Goal: Task Accomplishment & Management: Use online tool/utility

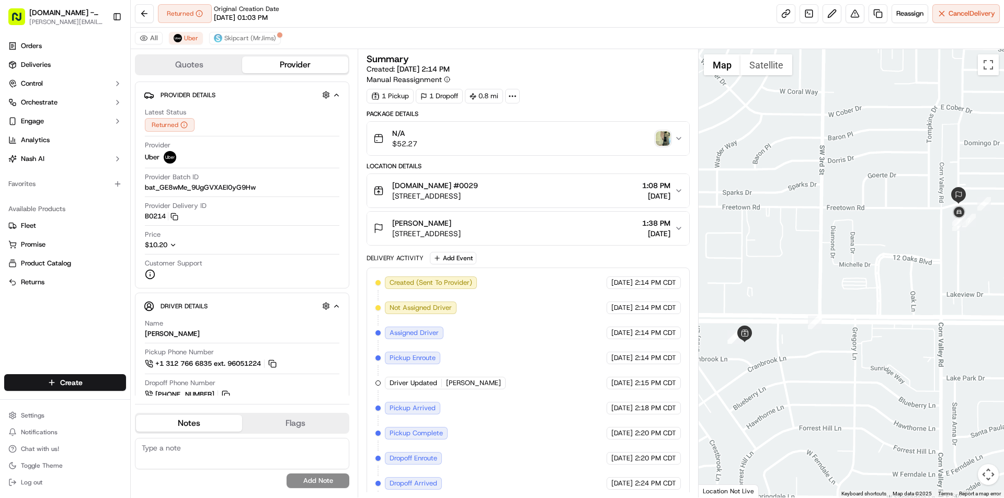
click at [663, 140] on img "button" at bounding box center [663, 138] width 15 height 15
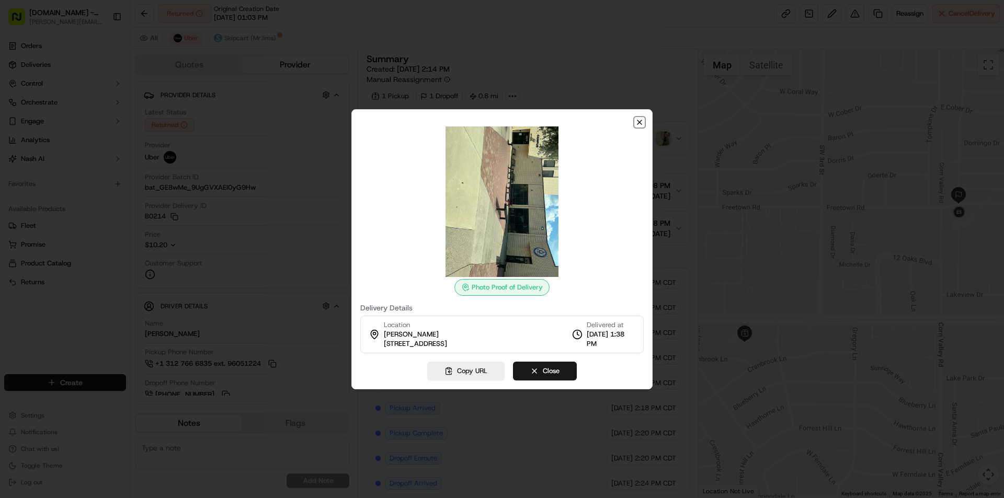
click at [640, 124] on icon "button" at bounding box center [639, 122] width 8 height 8
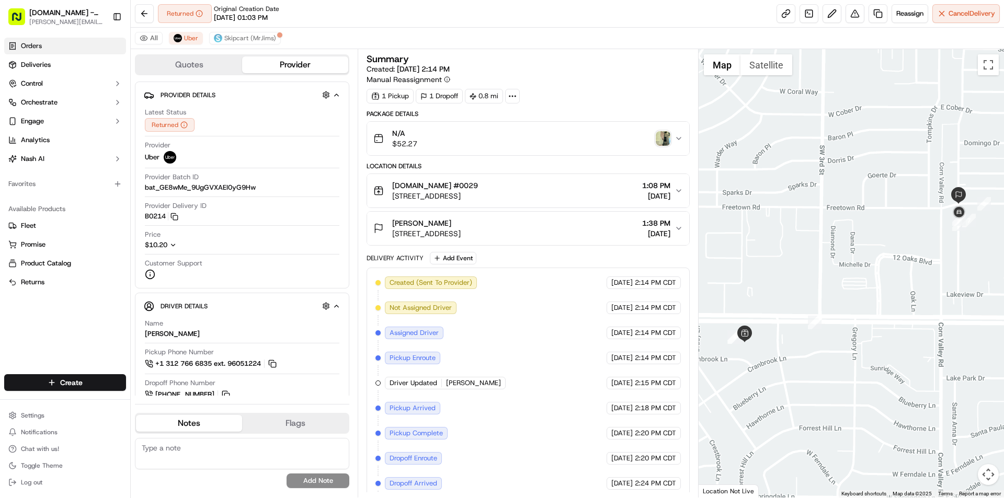
click at [36, 46] on span "Orders" at bounding box center [31, 45] width 21 height 9
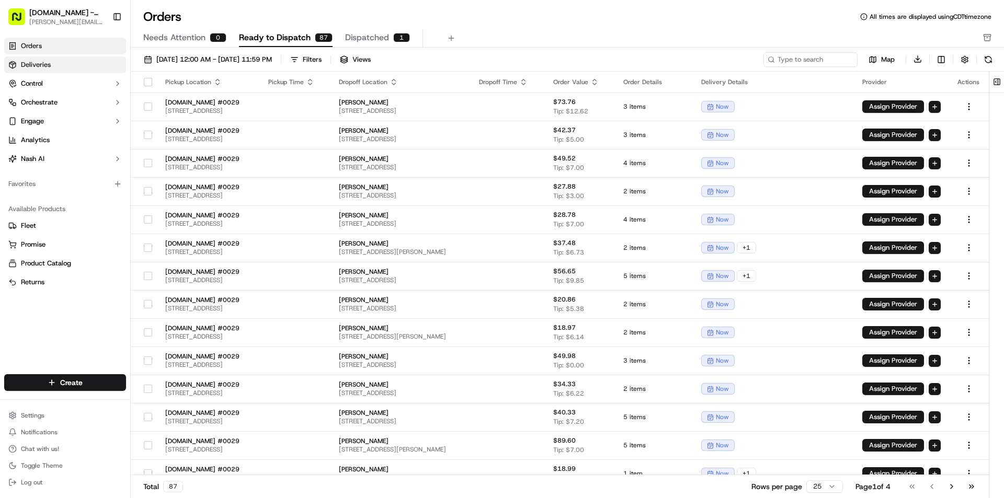
click at [40, 63] on span "Deliveries" at bounding box center [36, 64] width 30 height 9
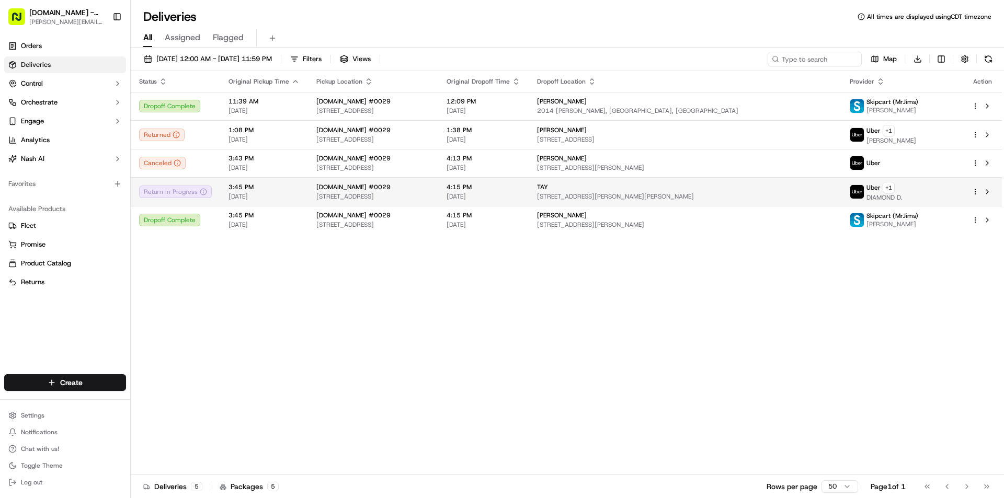
click at [623, 185] on td "TAY 2250 Sara Jane Pkwy, Grand Prairie, TX 75052, USA" at bounding box center [685, 191] width 312 height 29
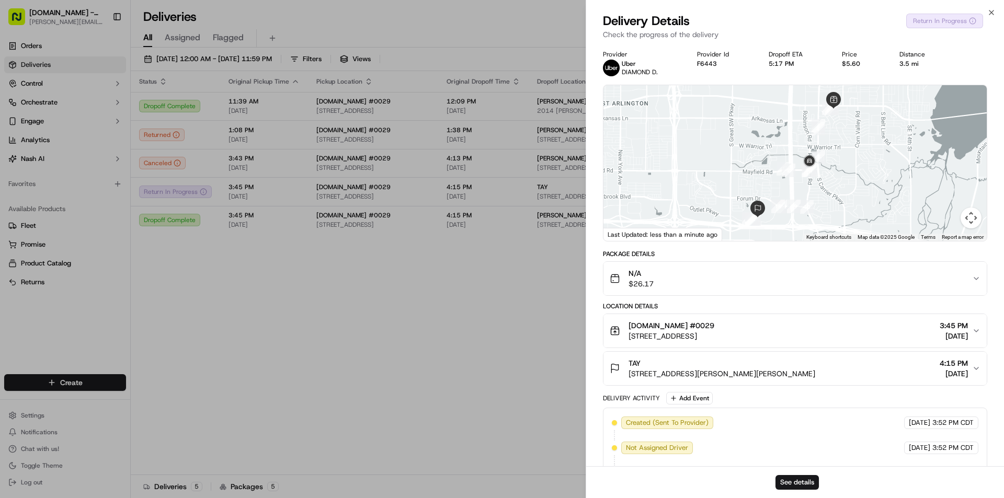
click at [806, 490] on div "See details" at bounding box center [795, 483] width 418 height 32
click at [805, 483] on button "See details" at bounding box center [797, 482] width 43 height 15
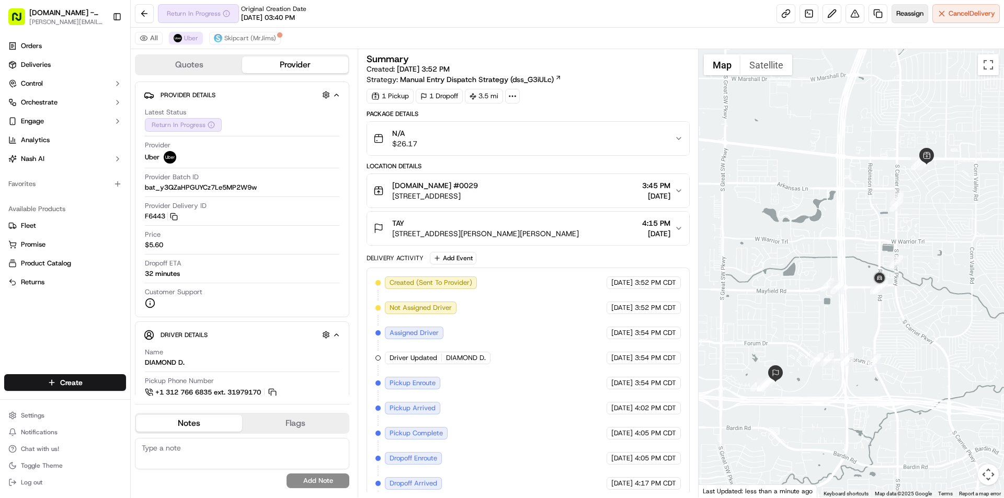
click at [918, 12] on span "Reassign" at bounding box center [909, 13] width 27 height 9
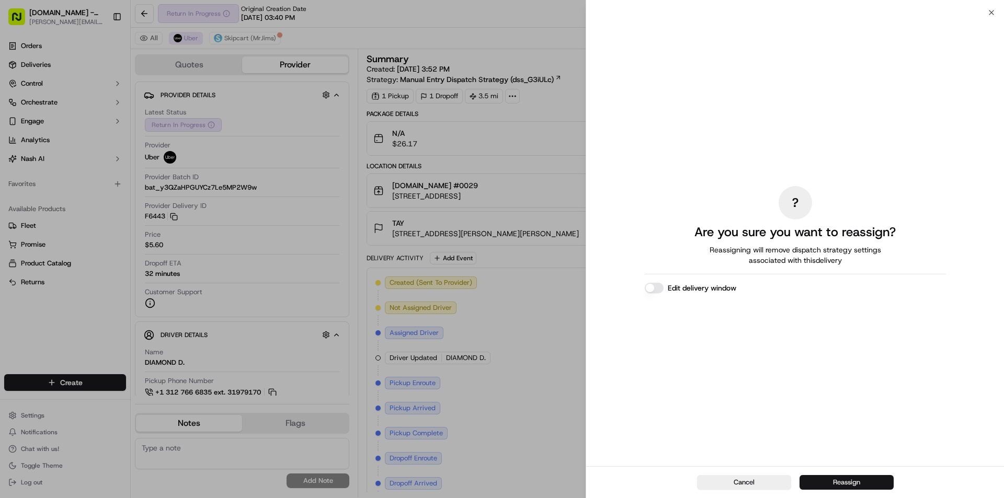
click at [835, 484] on button "Reassign" at bounding box center [847, 482] width 94 height 15
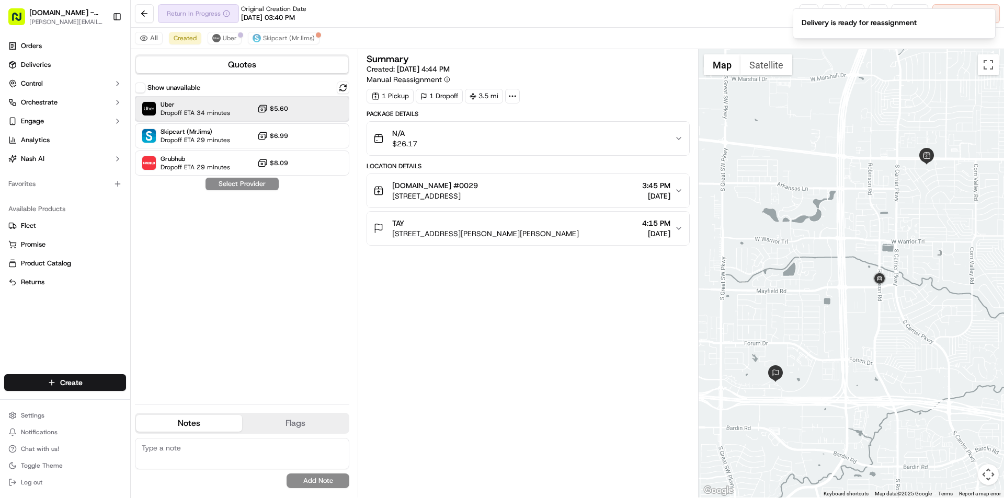
click at [320, 105] on div at bounding box center [317, 109] width 13 height 13
